Goal: Information Seeking & Learning: Check status

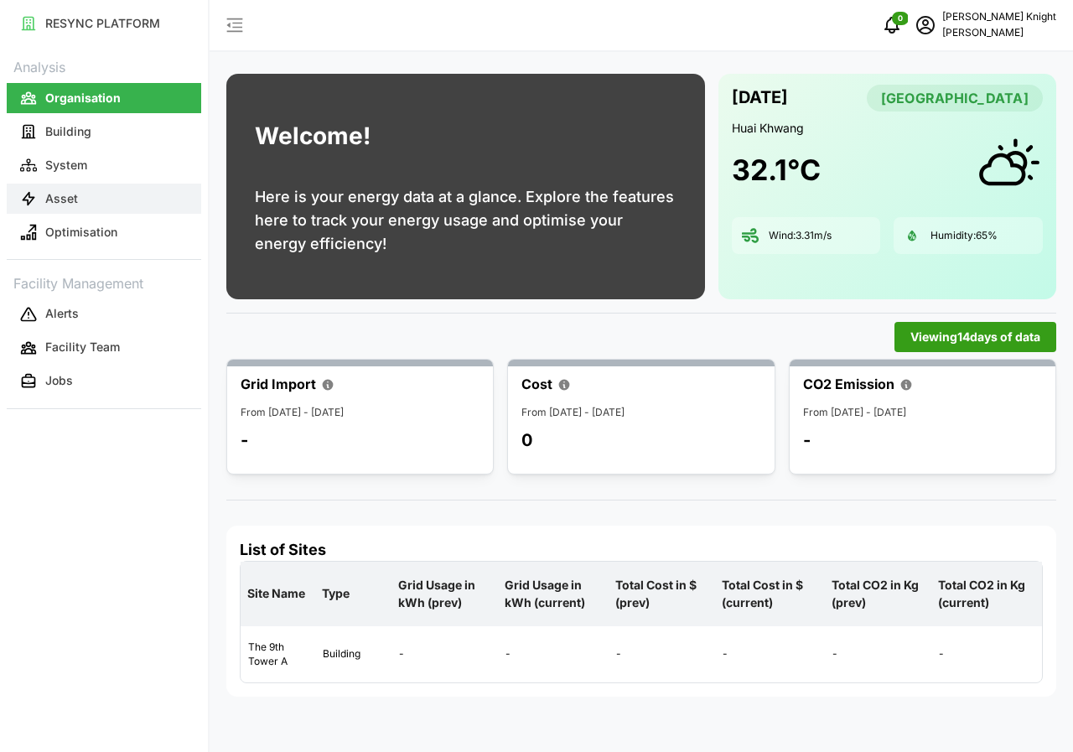
click at [80, 200] on button "Asset" at bounding box center [104, 199] width 194 height 30
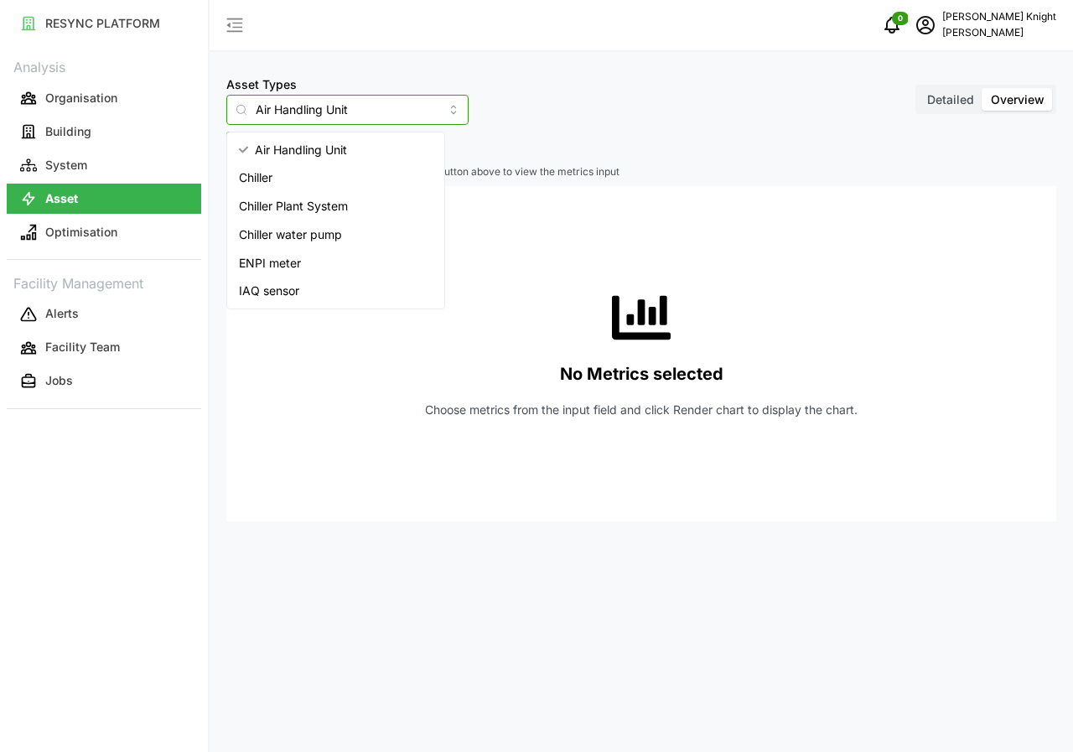
click at [423, 110] on input "Air Handling Unit" at bounding box center [347, 110] width 242 height 30
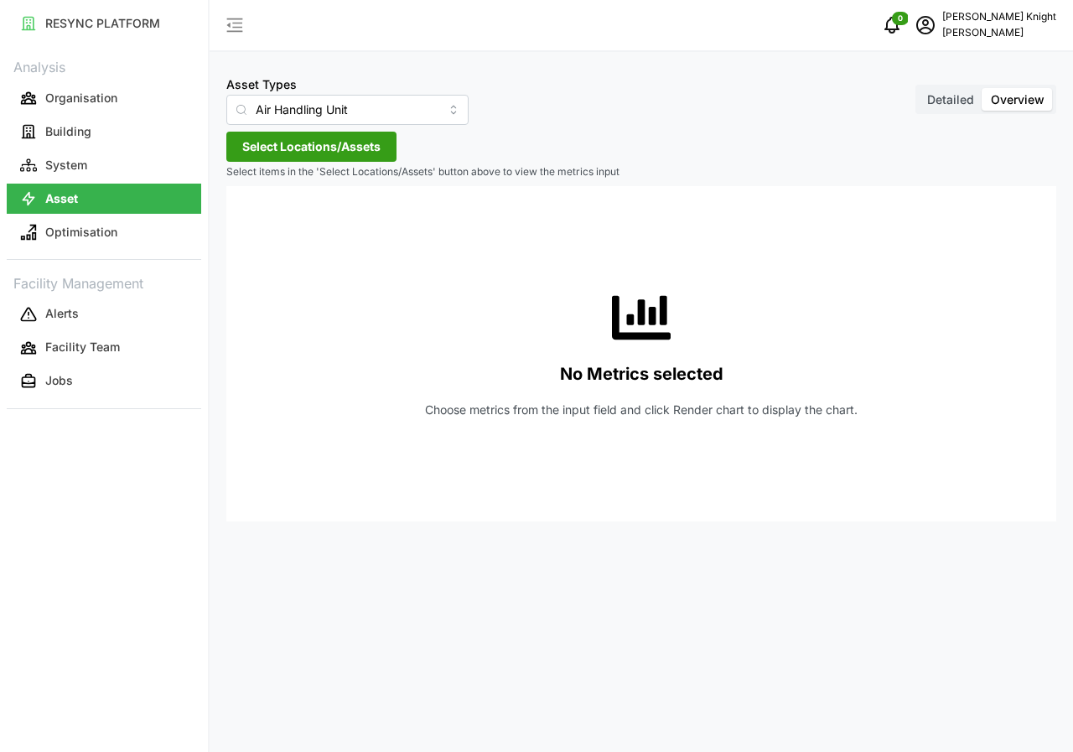
click at [288, 423] on div "No Metrics selected Choose metrics from the input field and click Render chart …" at bounding box center [641, 353] width 803 height 335
click at [955, 97] on span "Detailed" at bounding box center [950, 99] width 47 height 14
click at [919, 88] on input "Detailed" at bounding box center [919, 88] width 0 height 0
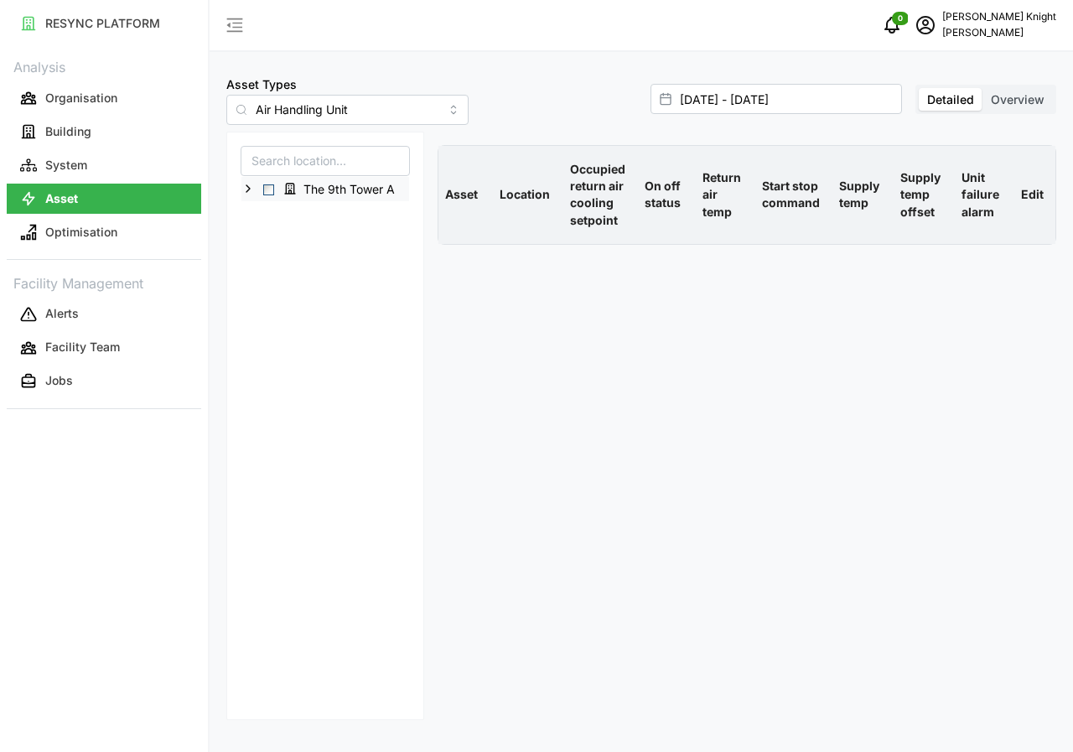
click at [272, 190] on span "Select The 9th Tower A" at bounding box center [268, 189] width 11 height 11
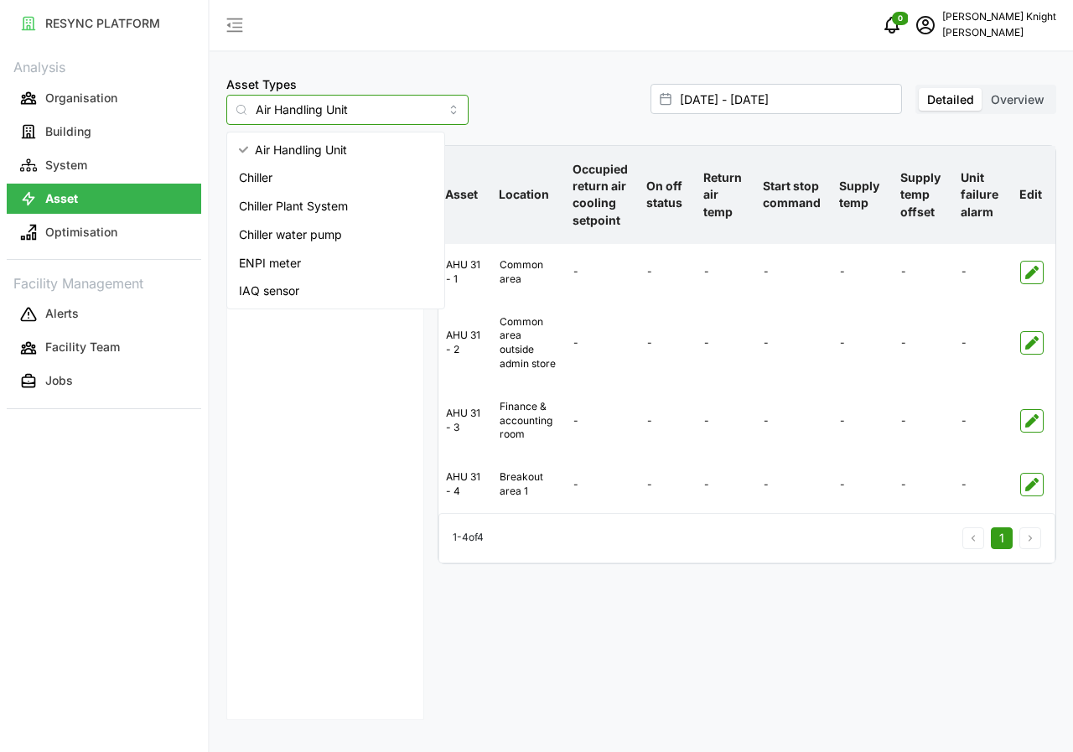
click at [429, 117] on input "Air Handling Unit" at bounding box center [347, 110] width 242 height 30
click at [285, 290] on span "IAQ sensor" at bounding box center [269, 291] width 60 height 18
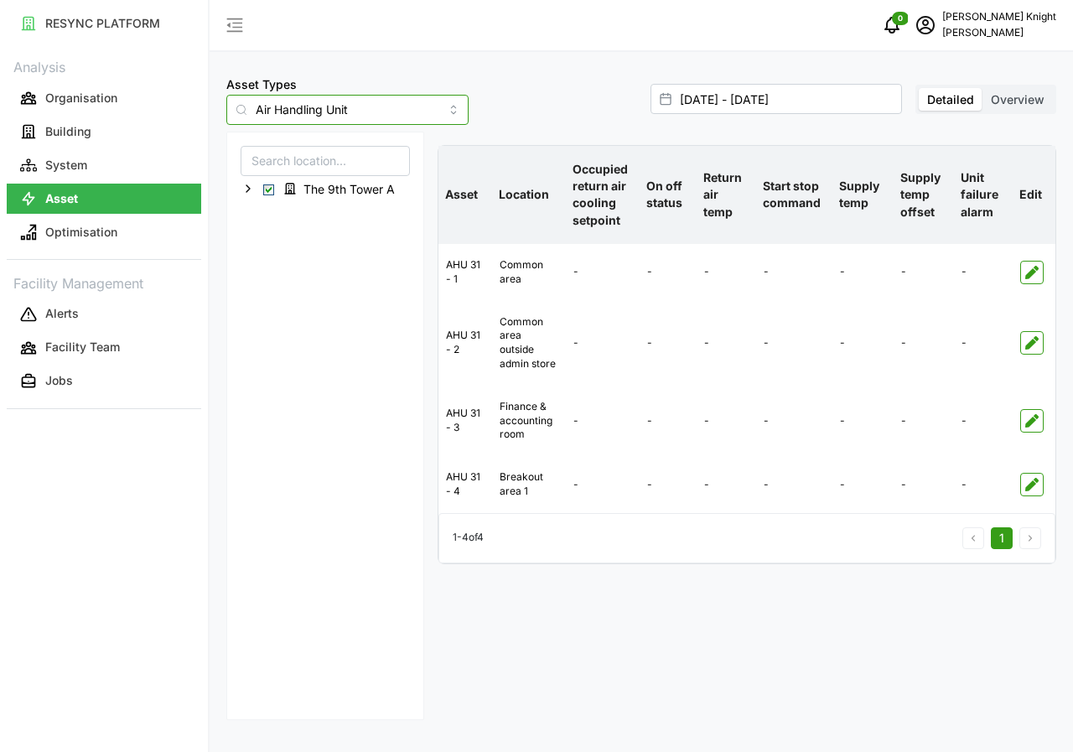
type input "IAQ sensor"
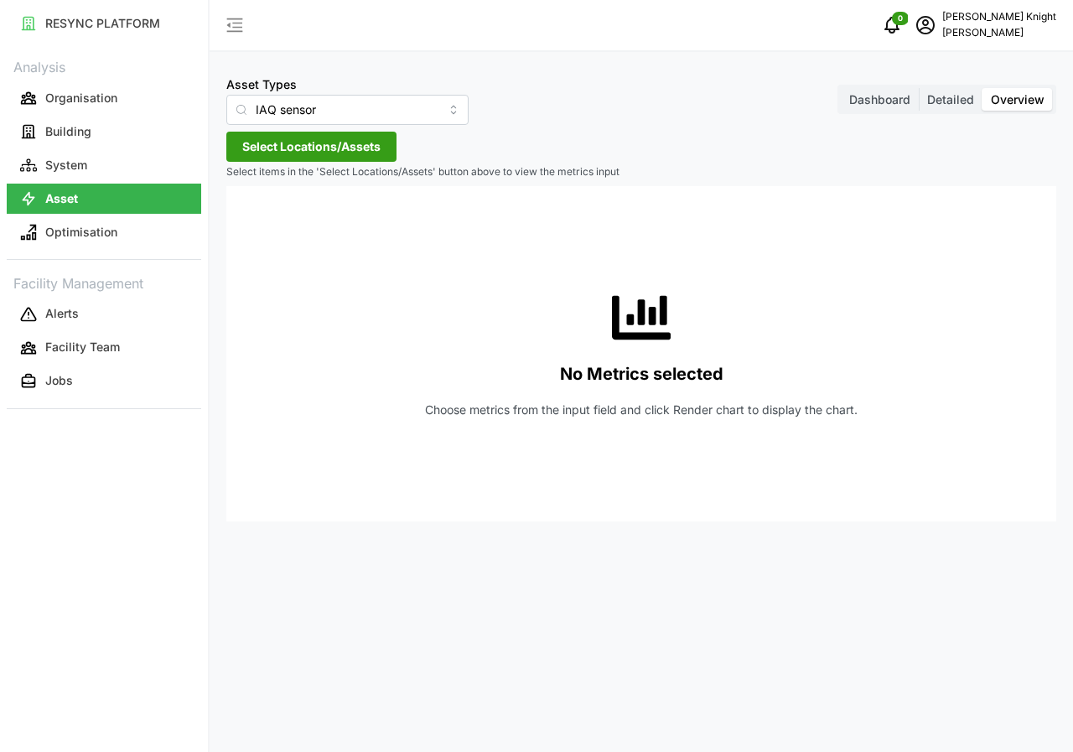
click at [934, 99] on span "Detailed" at bounding box center [950, 99] width 47 height 14
click at [919, 88] on input "Detailed" at bounding box center [919, 88] width 0 height 0
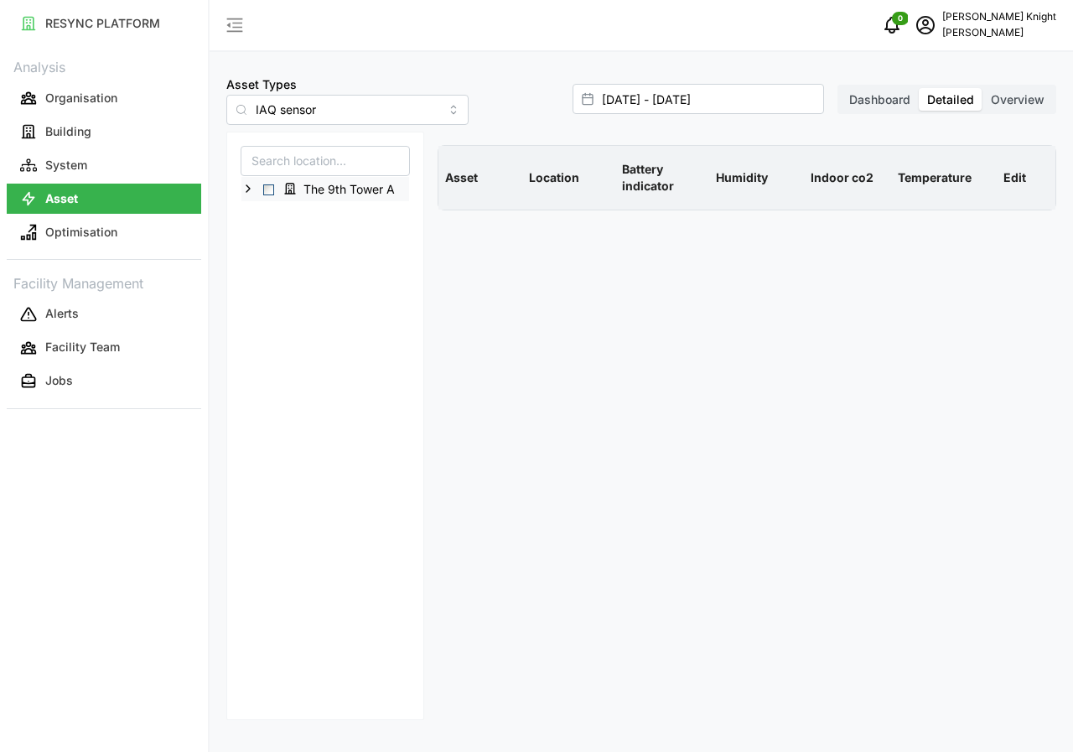
click at [270, 187] on span "Select The 9th Tower A" at bounding box center [268, 189] width 11 height 11
